Goal: Task Accomplishment & Management: Complete application form

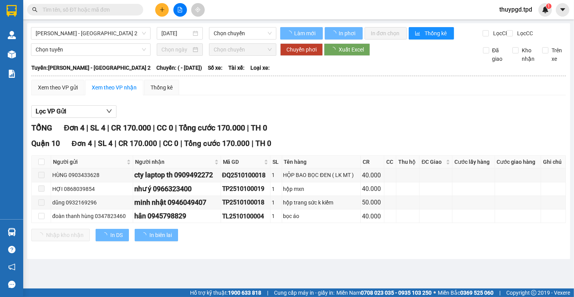
type input "[DATE]"
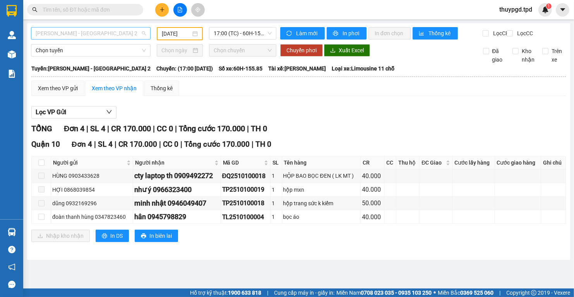
click at [65, 33] on span "[PERSON_NAME] - [GEOGRAPHIC_DATA] 2" at bounding box center [91, 33] width 110 height 12
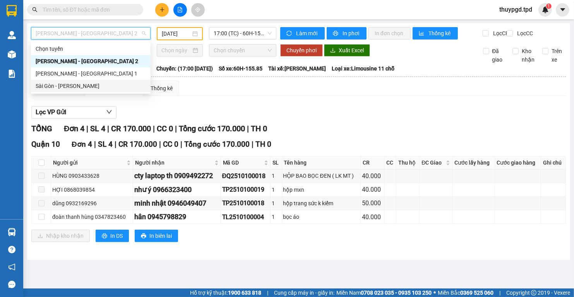
click at [56, 88] on div "Sài Gòn - [PERSON_NAME]" at bounding box center [91, 86] width 110 height 9
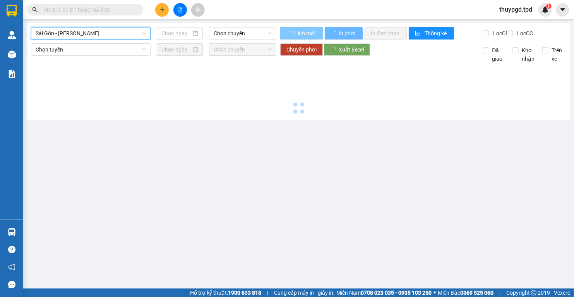
type input "[DATE]"
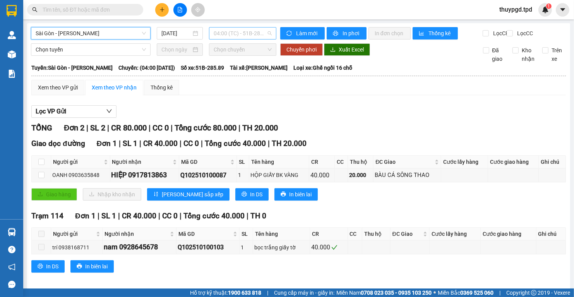
click at [225, 32] on span "04:00 (TC) - 51B-285.89" at bounding box center [243, 33] width 58 height 12
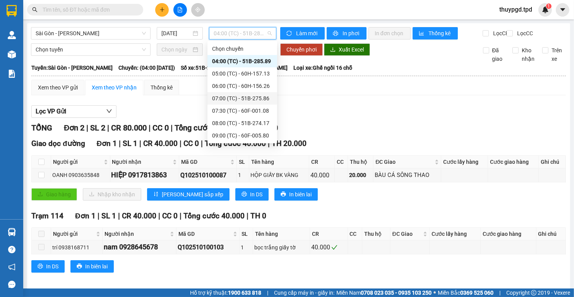
click at [262, 97] on div "07:00 (TC) - 51B-275.86" at bounding box center [242, 98] width 60 height 9
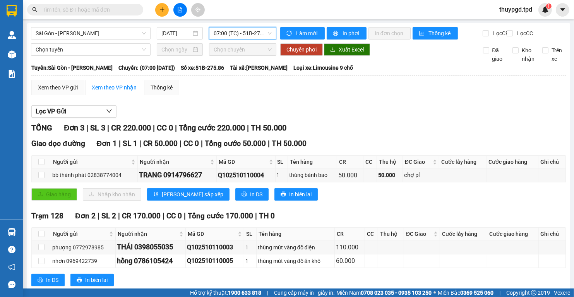
click at [105, 8] on input "text" at bounding box center [88, 9] width 91 height 9
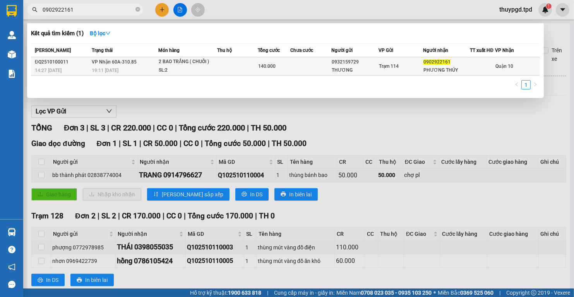
type input "0902922161"
click at [221, 65] on td at bounding box center [237, 66] width 41 height 18
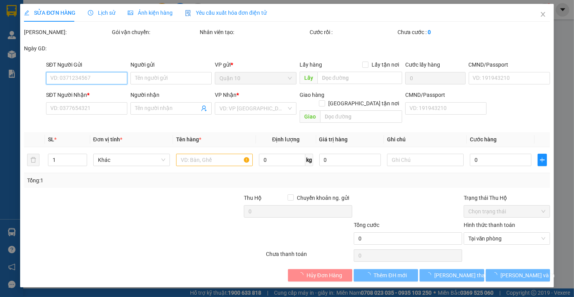
type input "0932159729"
type input "THƯƠNG"
type input "0902922161"
type input "PHƯƠNG THÚY"
type input "140.000"
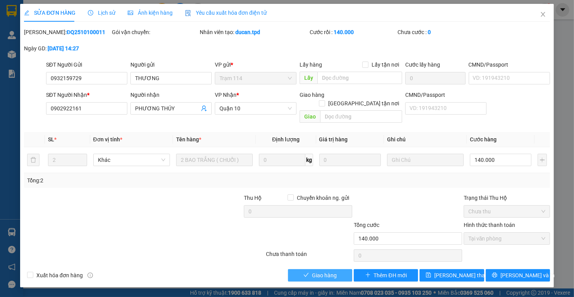
click at [326, 271] on span "Giao hàng" at bounding box center [324, 275] width 25 height 9
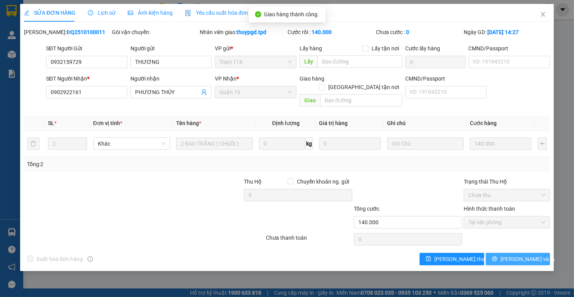
click at [532, 255] on button "[PERSON_NAME] và In" at bounding box center [517, 259] width 64 height 12
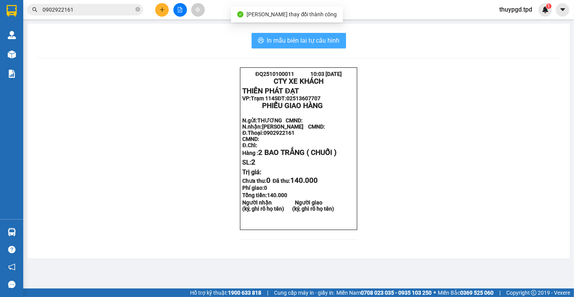
click at [339, 39] on span "In mẫu biên lai tự cấu hình" at bounding box center [303, 41] width 73 height 10
drag, startPoint x: 336, startPoint y: 42, endPoint x: 437, endPoint y: 236, distance: 219.2
click at [437, 236] on div "ĐQ2510100011 10:03 [DATE] CTY XE KHÁCH THIÊN PHÁT ĐẠT VP: Trạm 114 SĐT: 025136…" at bounding box center [298, 157] width 523 height 181
